Goal: Navigation & Orientation: Find specific page/section

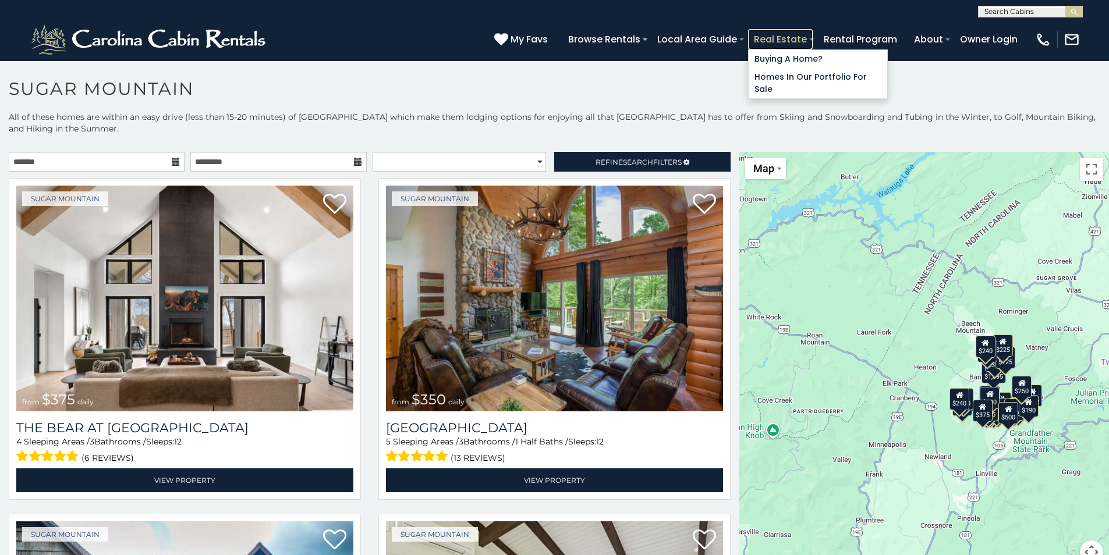
click at [770, 44] on link "Real Estate" at bounding box center [780, 39] width 65 height 20
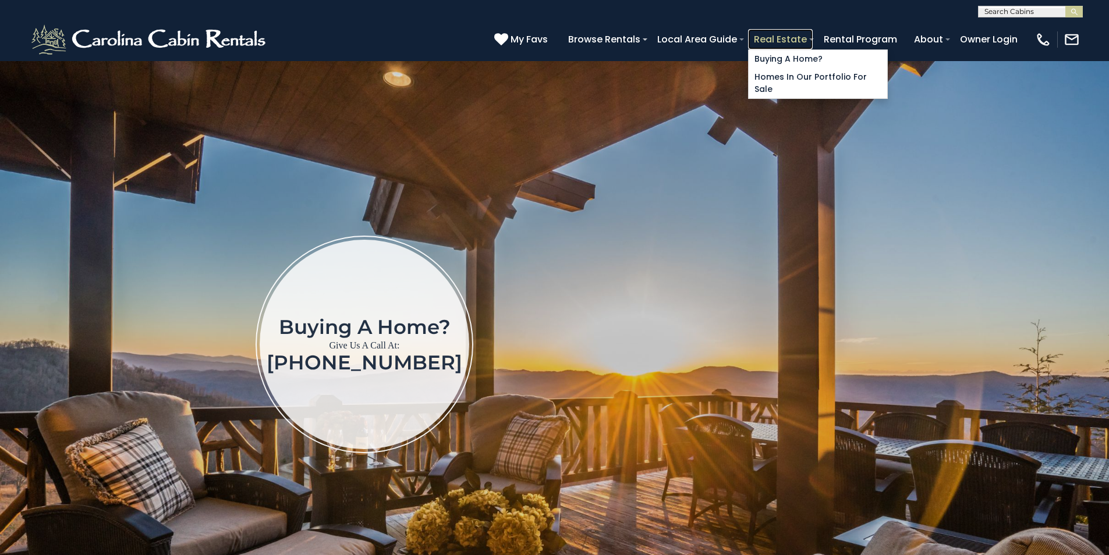
click at [767, 39] on link "Real Estate" at bounding box center [780, 39] width 65 height 20
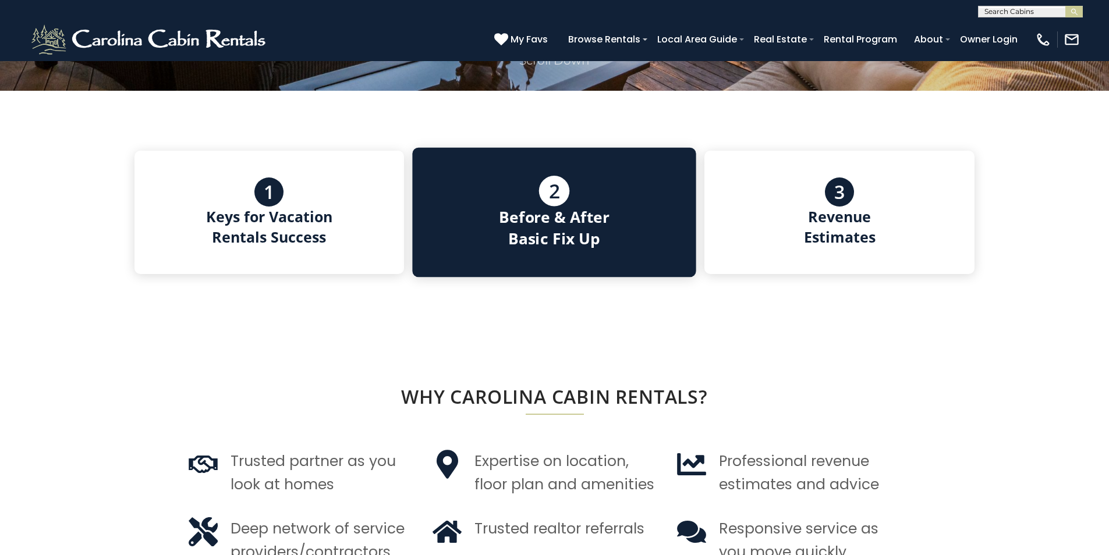
scroll to position [582, 0]
